Goal: Task Accomplishment & Management: Manage account settings

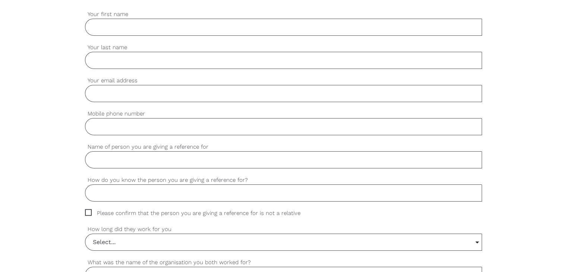
scroll to position [261, 0]
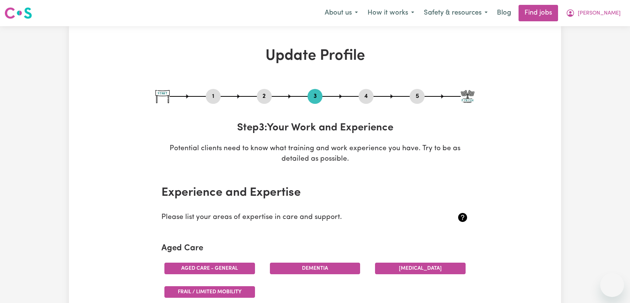
select select "2023"
select select "2024"
select select "2023"
select select "Certificate III (Individual Support)"
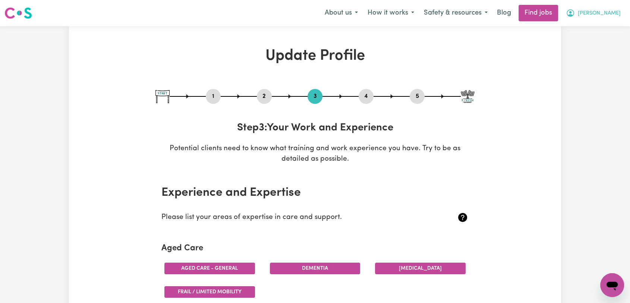
click at [612, 17] on span "Sharmila" at bounding box center [599, 13] width 43 height 8
click at [595, 53] on link "Logout" at bounding box center [596, 57] width 59 height 14
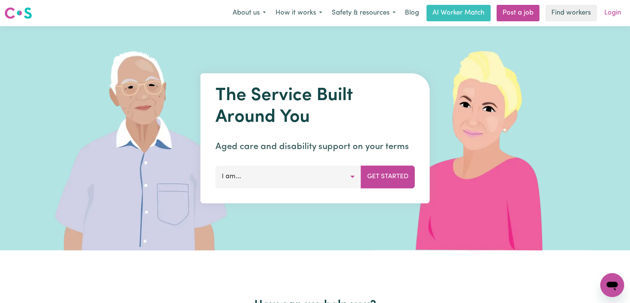
click at [613, 11] on link "Login" at bounding box center [613, 13] width 26 height 16
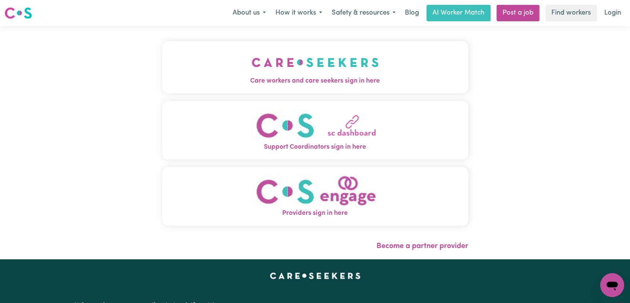
click at [327, 60] on img "Care workers and care seekers sign in here" at bounding box center [315, 62] width 127 height 28
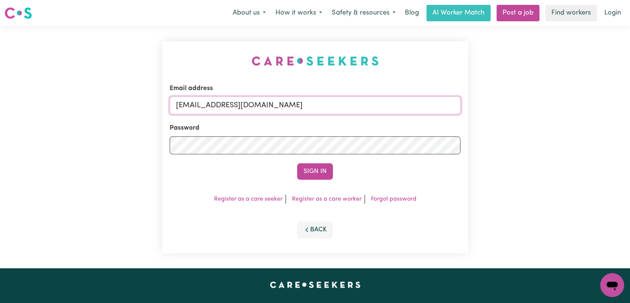
click at [352, 103] on input "onboardingcs@careseekers.com.au" at bounding box center [315, 105] width 291 height 18
drag, startPoint x: 215, startPoint y: 105, endPoint x: 352, endPoint y: 103, distance: 137.3
click at [352, 103] on input "Superuser~jakedworkin@hotmail.com" at bounding box center [315, 105] width 291 height 18
click at [316, 168] on button "Sign In" at bounding box center [315, 171] width 36 height 16
click at [218, 103] on input "Superuser~ oliviacable@gmail.com" at bounding box center [315, 105] width 291 height 18
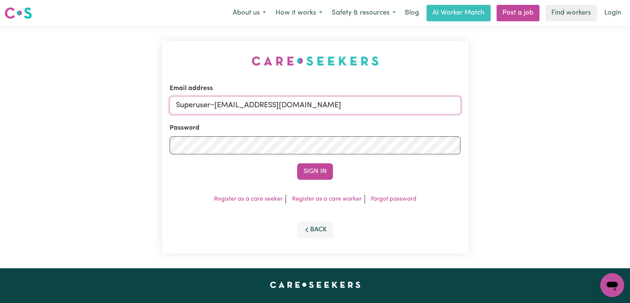
type input "Superuser~oliviacable@gmail.com"
click at [313, 172] on button "Sign In" at bounding box center [315, 171] width 36 height 16
